Goal: Transaction & Acquisition: Purchase product/service

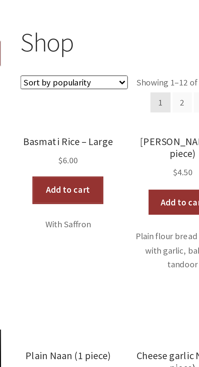
click at [80, 166] on link "Add to cart" at bounding box center [76, 163] width 28 height 10
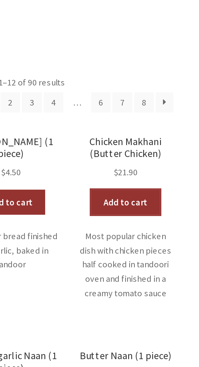
click at [171, 171] on link "Add to cart" at bounding box center [169, 168] width 28 height 10
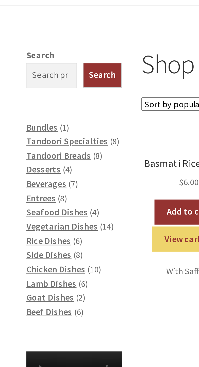
scroll to position [78, 0]
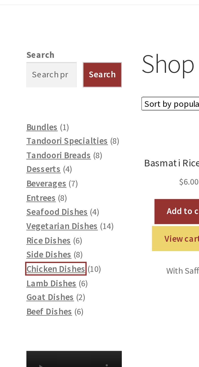
click at [27, 110] on span "Chicken Dishes" at bounding box center [23, 109] width 24 height 5
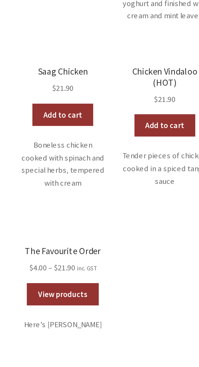
scroll to position [83, 0]
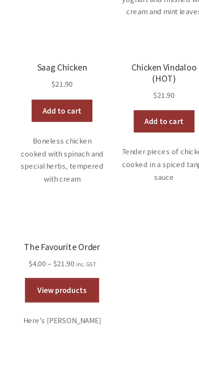
click at [82, 346] on link "View products" at bounding box center [76, 349] width 33 height 10
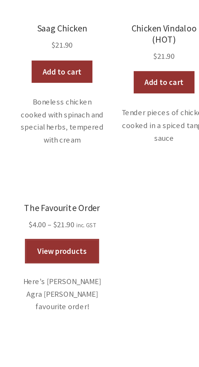
scroll to position [130, 0]
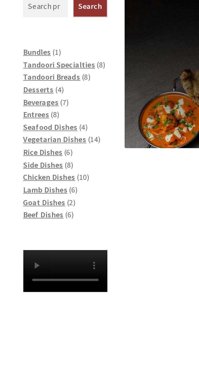
scroll to position [76, 0]
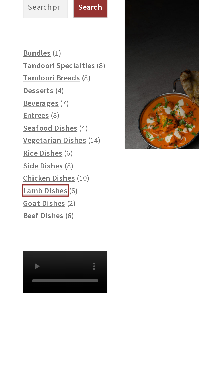
click at [22, 132] on span "Lamb Dishes" at bounding box center [21, 131] width 20 height 5
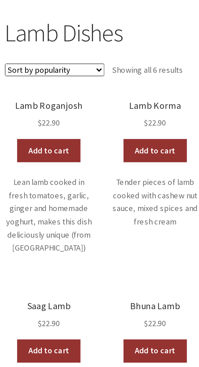
scroll to position [2, 0]
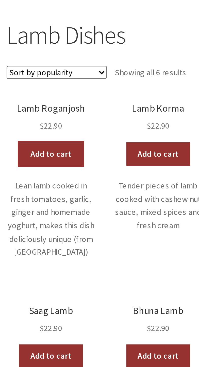
click at [80, 169] on link "Add to cart" at bounding box center [76, 168] width 28 height 10
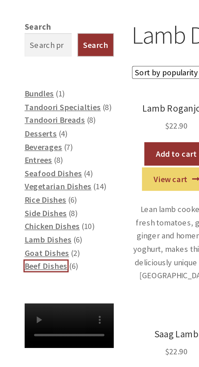
click at [21, 218] on span "Beef Dishes" at bounding box center [20, 216] width 19 height 5
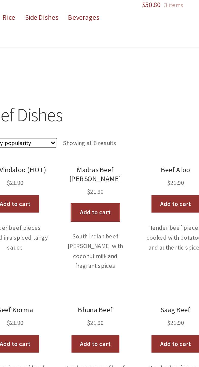
click at [130, 172] on link "Add to cart" at bounding box center [123, 175] width 28 height 10
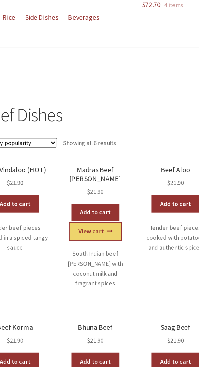
click at [126, 185] on link "View cart" at bounding box center [123, 186] width 30 height 10
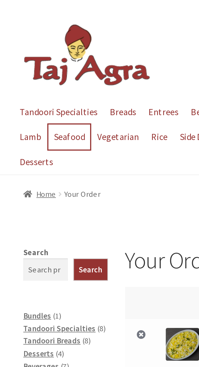
click at [35, 64] on link "Seafood" at bounding box center [31, 62] width 19 height 11
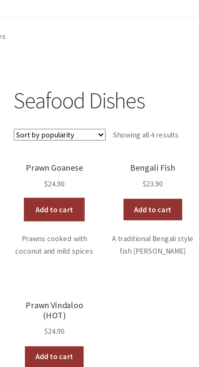
click at [79, 175] on link "Add to cart" at bounding box center [76, 170] width 28 height 10
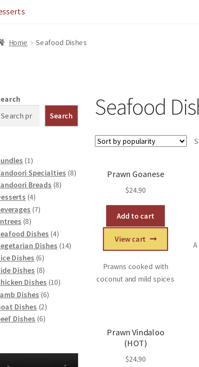
click at [82, 183] on link "View cart" at bounding box center [76, 181] width 30 height 10
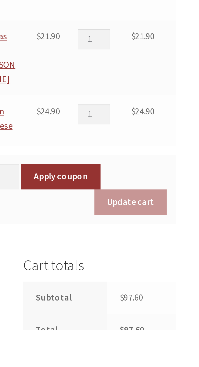
scroll to position [11, 0]
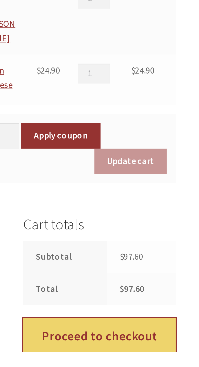
scroll to position [58, 0]
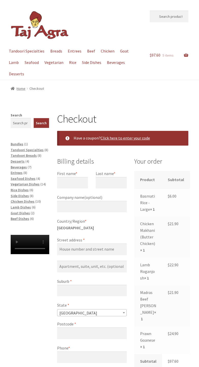
select select "ACT"
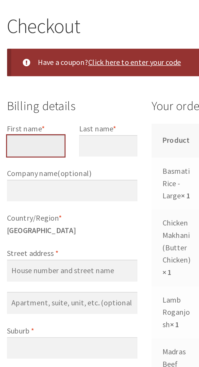
click at [76, 185] on input "First name *" at bounding box center [72, 183] width 31 height 12
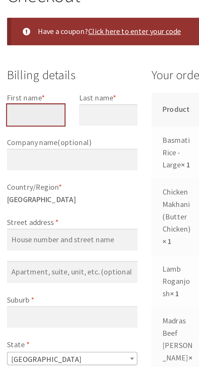
type input "Paul"
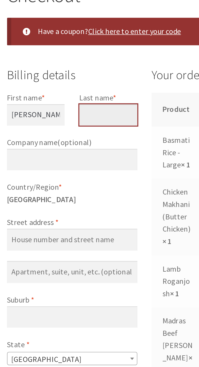
type input "Wilkinson"
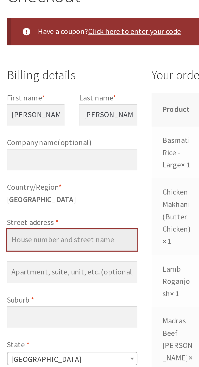
type input "[STREET_ADDRESS][PERSON_NAME]"
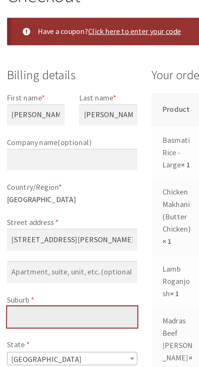
type input "Downer"
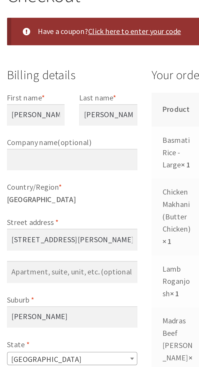
type input "2602"
type input "[PHONE_NUMBER]"
type input "[EMAIL_ADDRESS][DOMAIN_NAME]"
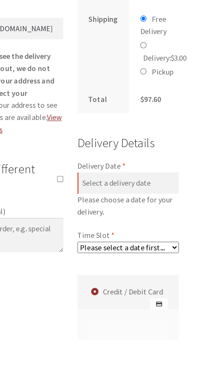
scroll to position [181, 0]
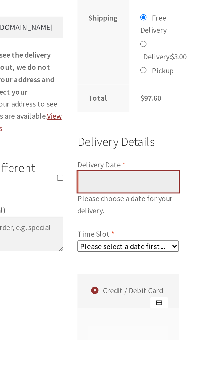
click at [172, 289] on input "Delivery Date *" at bounding box center [161, 283] width 54 height 12
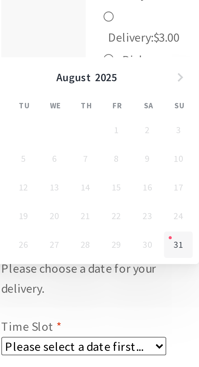
scroll to position [210, 0]
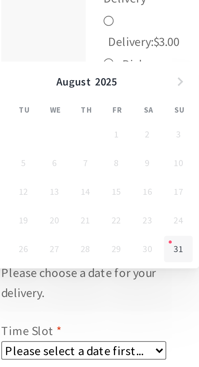
click at [192, 256] on link "31" at bounding box center [192, 255] width 9 height 9
type input "[DATE]"
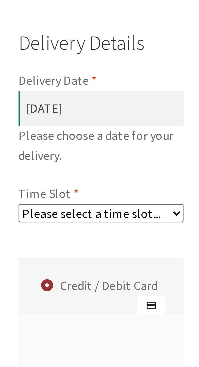
click at [174, 291] on select "Please select a time slot... 06:25 PM - 06:55 PM 06:55 PM - 07:25 PM 07:25 PM -…" at bounding box center [161, 288] width 54 height 6
select select "60c2ef62db861/1|0.00"
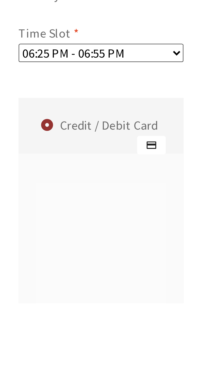
scroll to position [215, 0]
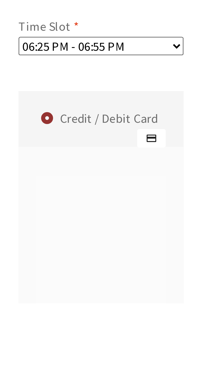
click at [171, 316] on label "Credit / Debit Card" at bounding box center [162, 307] width 53 height 18
click at [0, 0] on input "Credit / Debit Card" at bounding box center [0, 0] width 0 height 0
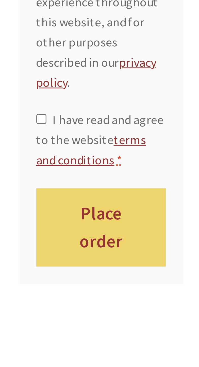
scroll to position [491, 0]
click at [143, 288] on input "I have read and agree to the website terms and conditions *" at bounding box center [141, 286] width 3 height 3
checkbox input "true"
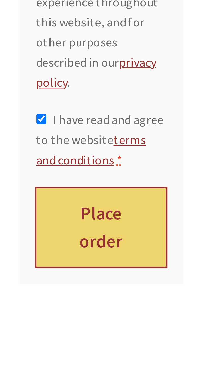
click at [165, 335] on button "Place order" at bounding box center [161, 322] width 43 height 26
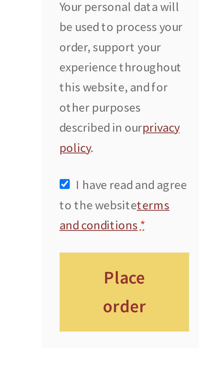
scroll to position [500, 0]
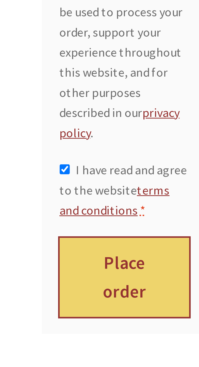
click at [162, 351] on button "Place order" at bounding box center [161, 338] width 43 height 26
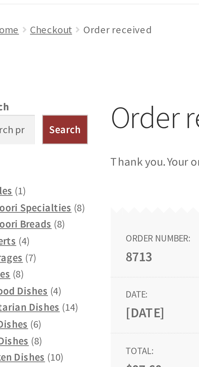
scroll to position [76, 0]
